Goal: Information Seeking & Learning: Learn about a topic

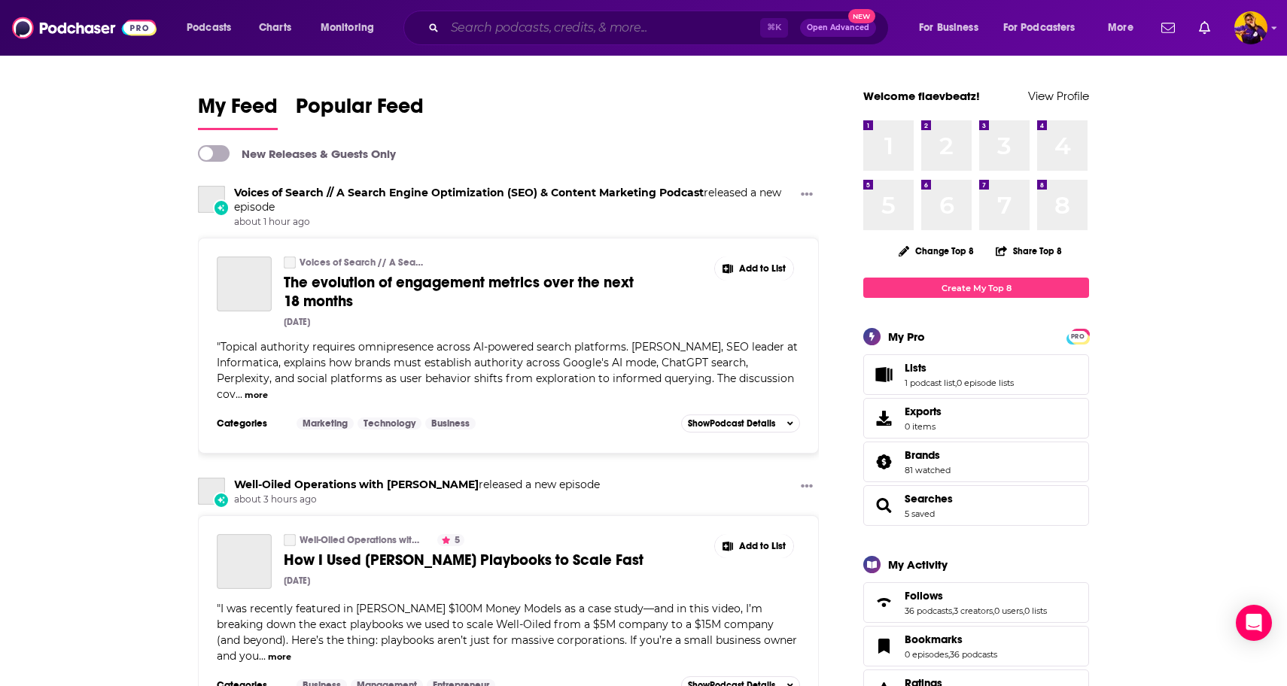
click at [601, 36] on input "Search podcasts, credits, & more..." at bounding box center [602, 28] width 315 height 24
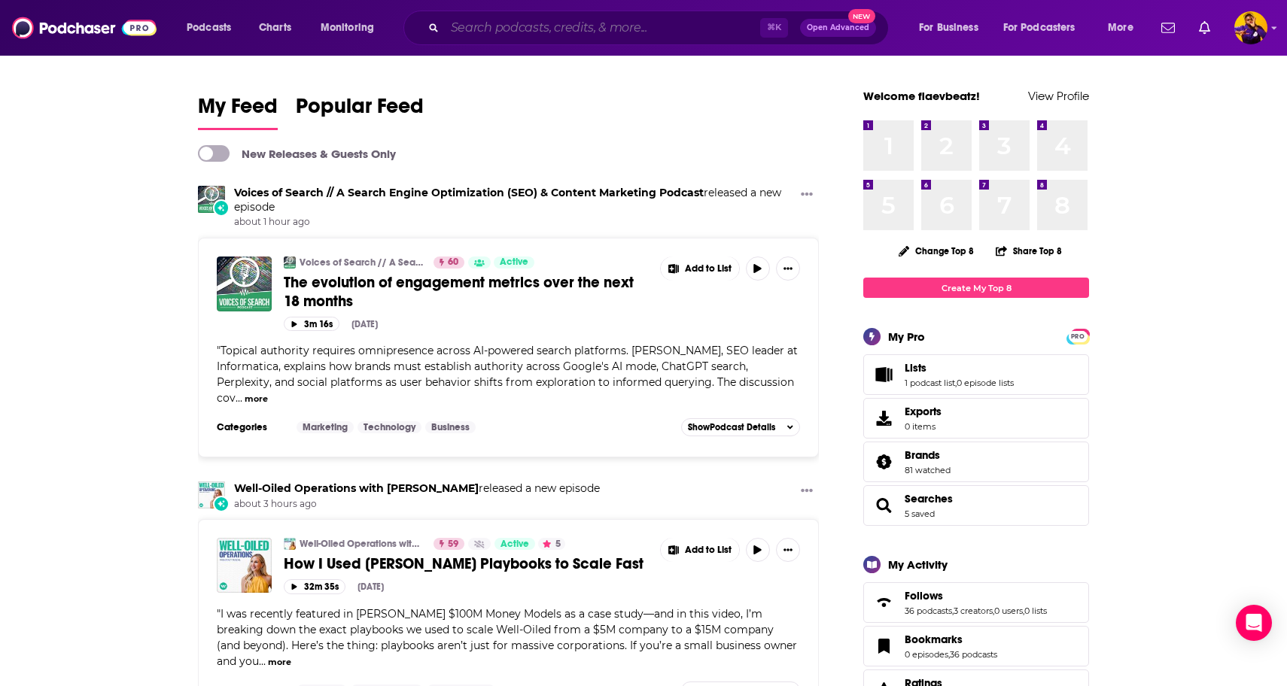
click at [559, 36] on input "Search podcasts, credits, & more..." at bounding box center [602, 28] width 315 height 24
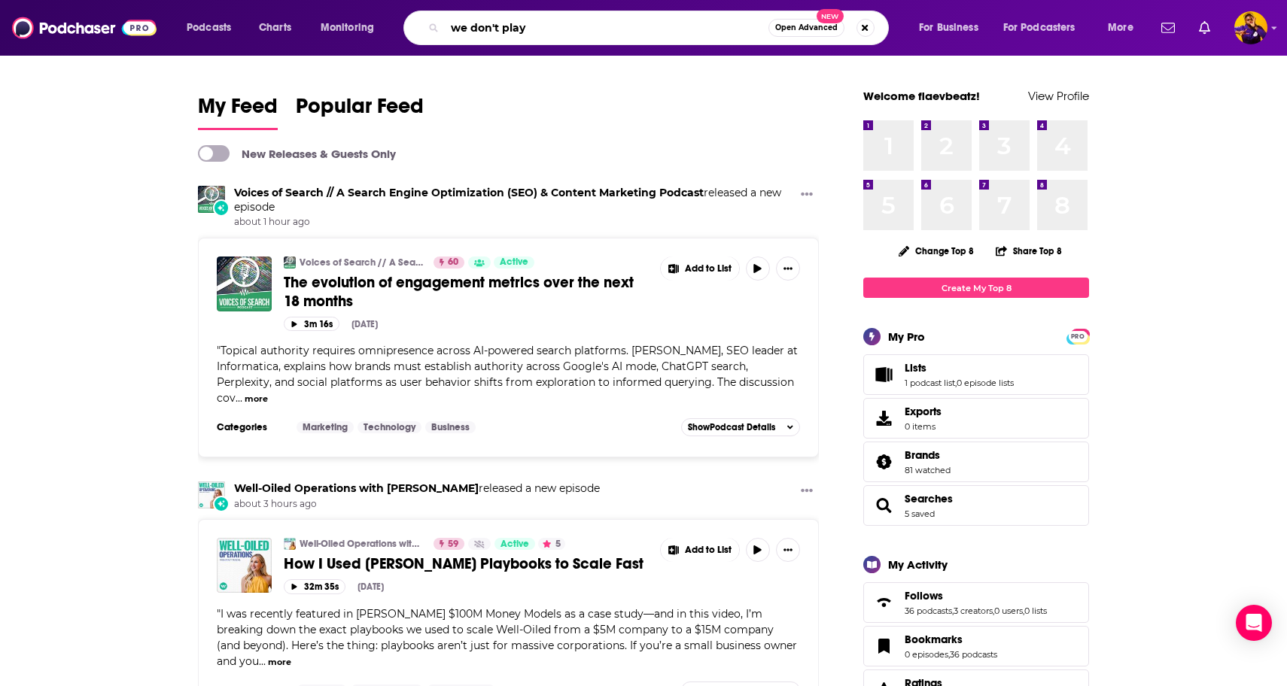
type input "we don't play"
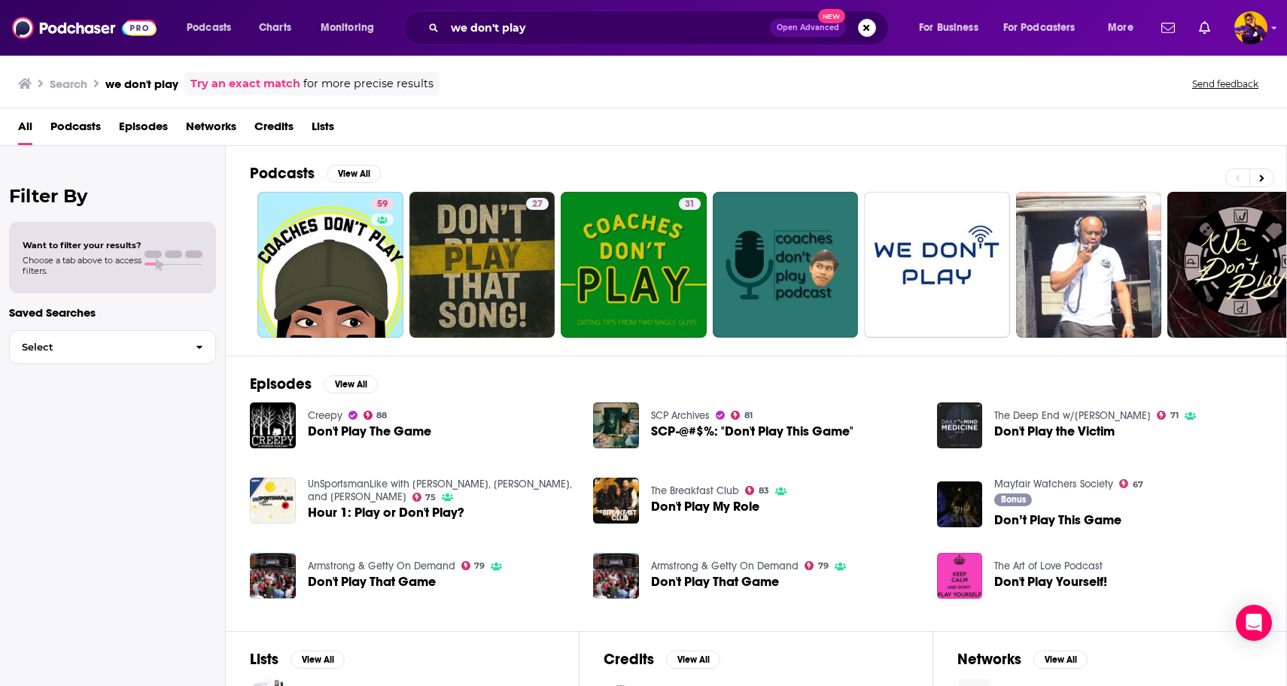
click at [274, 84] on link "Try an exact match" at bounding box center [245, 83] width 110 height 17
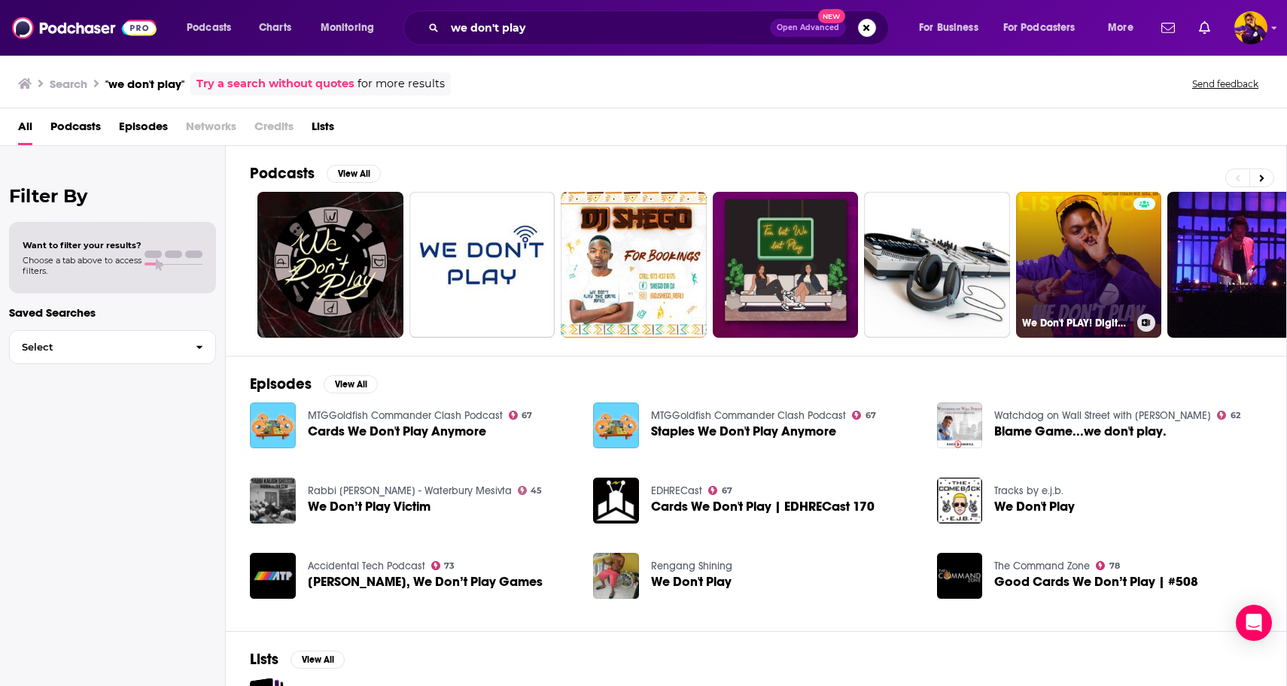
click at [1085, 254] on link "We Don't PLAY! Digital Online Marketing SEO Podcast: Monetize Pinterest AI Tact…" at bounding box center [1089, 265] width 146 height 146
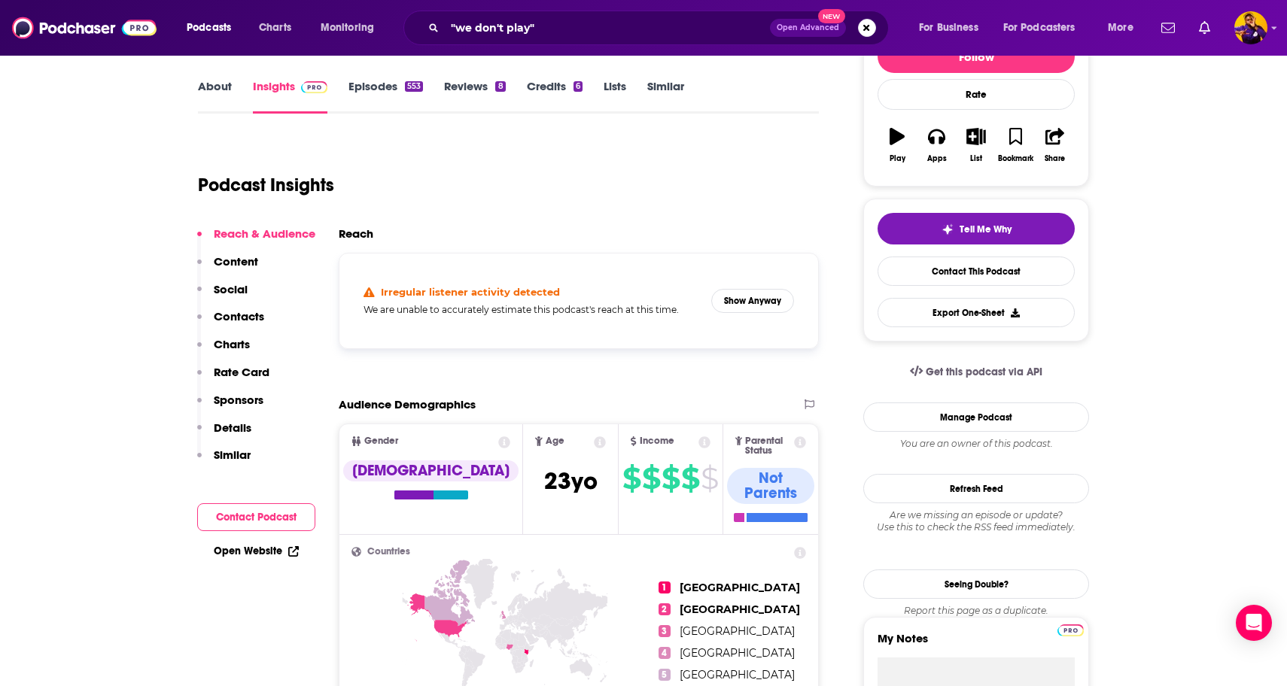
scroll to position [214, 0]
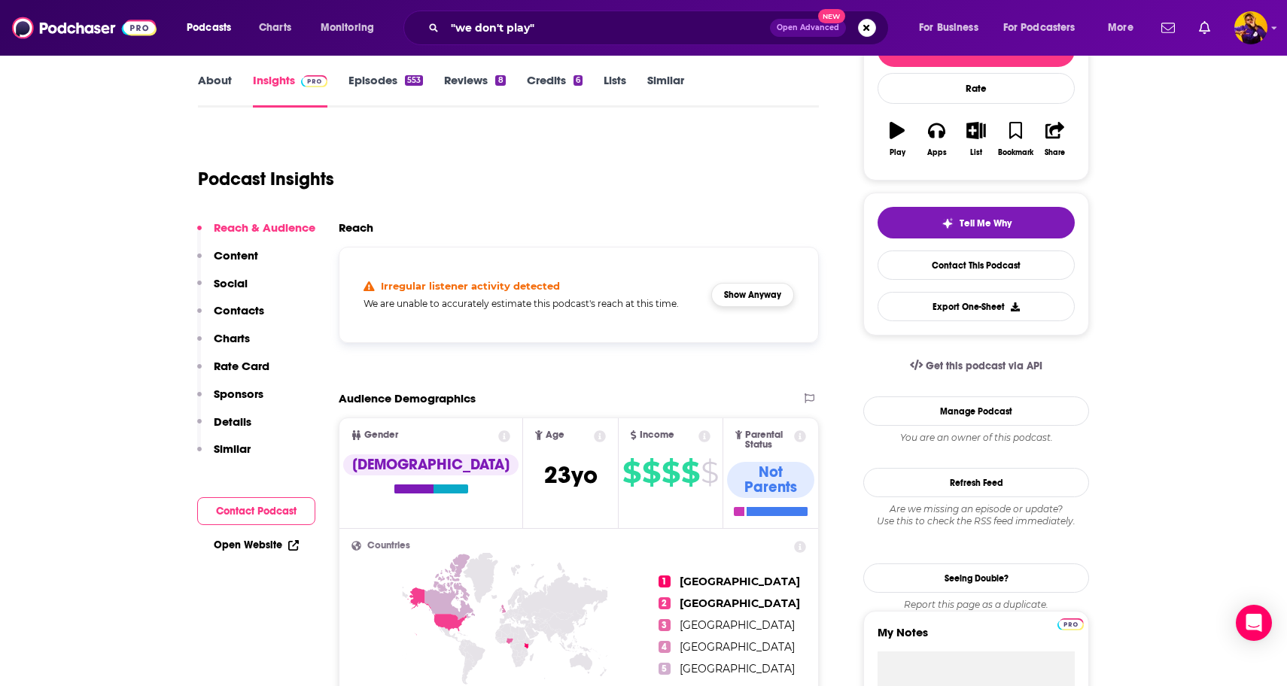
click at [725, 304] on button "Show Anyway" at bounding box center [752, 295] width 83 height 24
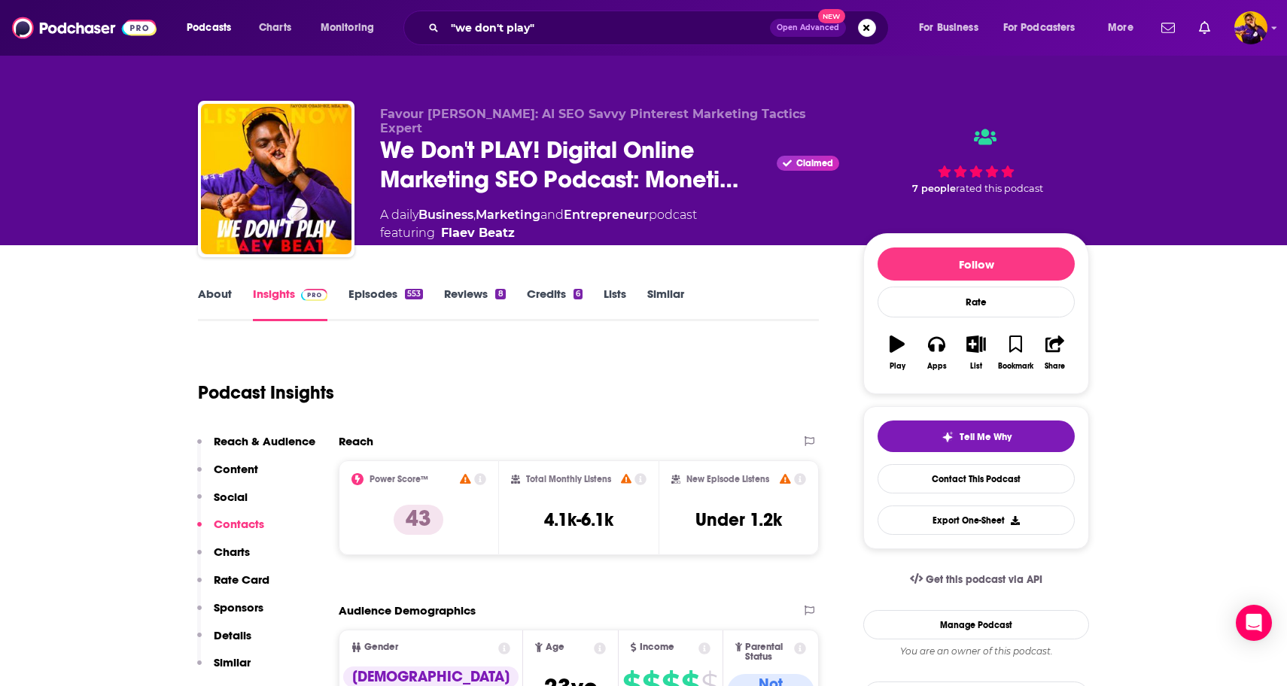
scroll to position [0, 0]
click at [453, 304] on link "Reviews 8" at bounding box center [474, 304] width 61 height 35
